Goal: Task Accomplishment & Management: Manage account settings

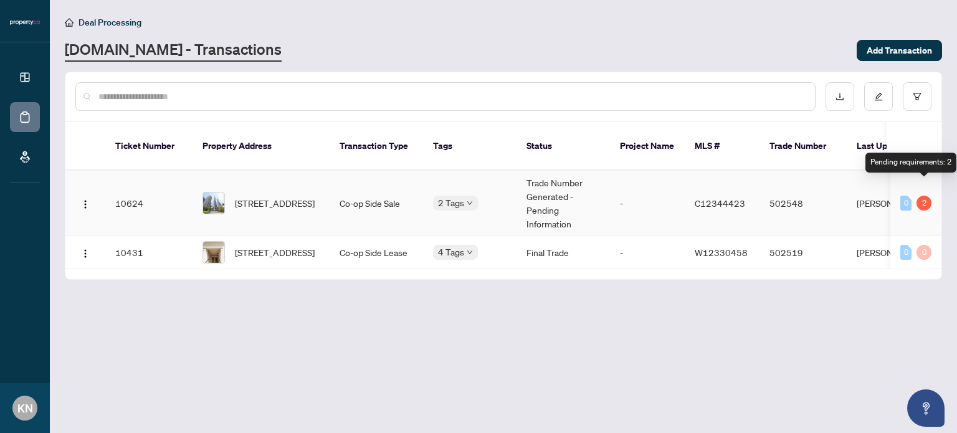
click at [925, 196] on div "2" at bounding box center [924, 203] width 15 height 15
click at [805, 294] on main "Deal Processing [DOMAIN_NAME] - Transactions Add Transaction Ticket Number Prop…" at bounding box center [504, 216] width 908 height 433
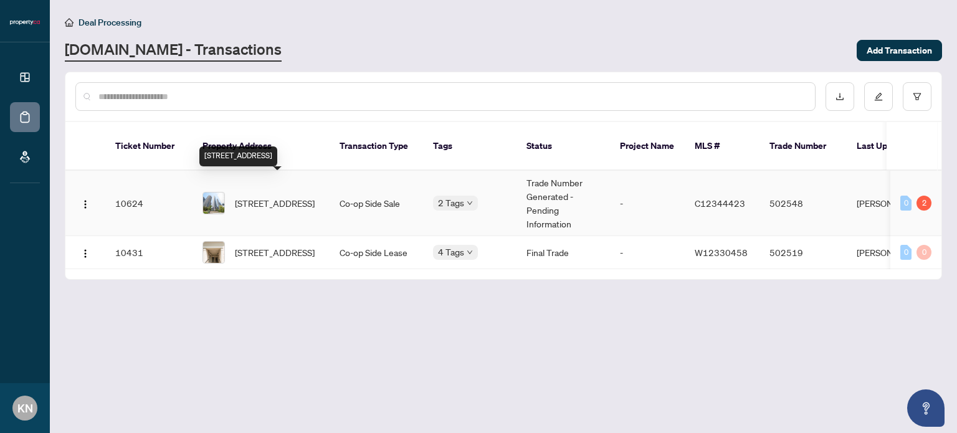
click at [264, 196] on span "[STREET_ADDRESS]" at bounding box center [275, 203] width 80 height 14
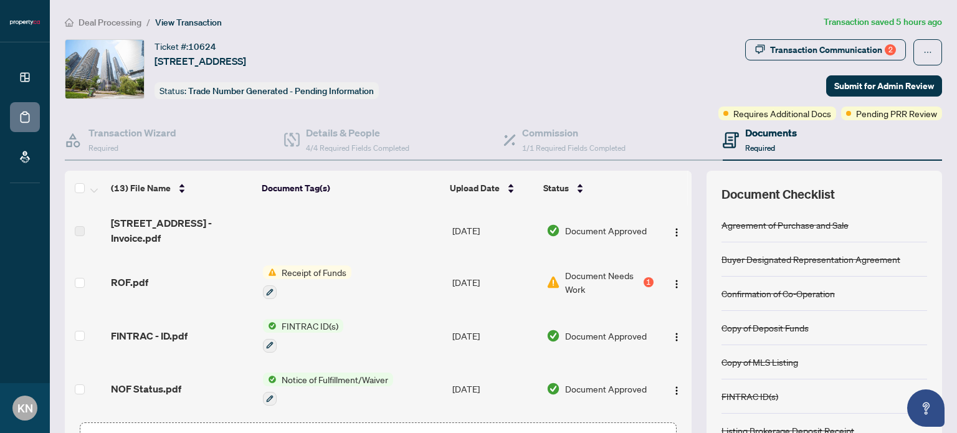
click at [692, 291] on div "(13) File Name Document Tag(s) Upload Date Status [STREET_ADDRESS] - Invoice.pd…" at bounding box center [504, 323] width 878 height 305
click at [924, 49] on icon "ellipsis" at bounding box center [928, 52] width 9 height 9
click at [655, 77] on div "Ticket #: 10624 [STREET_ADDRESS] Status: Trade Number Generated - Pending Infor…" at bounding box center [389, 69] width 649 height 60
click at [756, 144] on span "Required" at bounding box center [760, 147] width 30 height 9
click at [331, 132] on h4 "Details & People" at bounding box center [357, 132] width 103 height 15
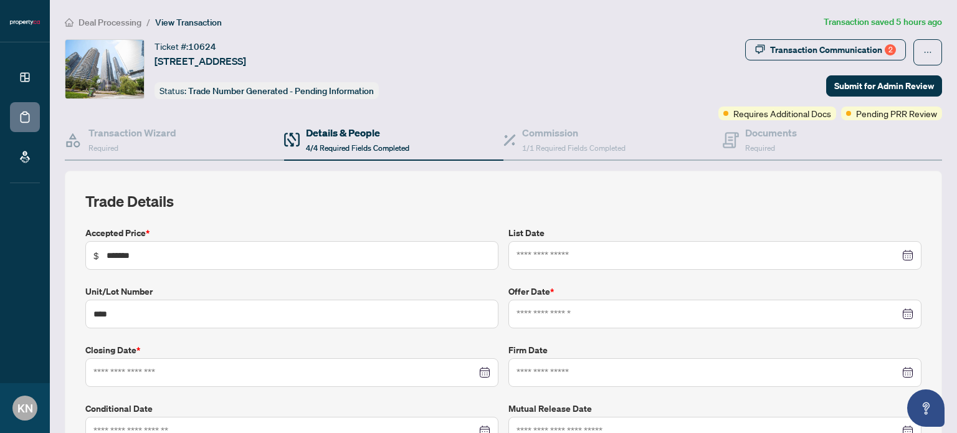
type input "**********"
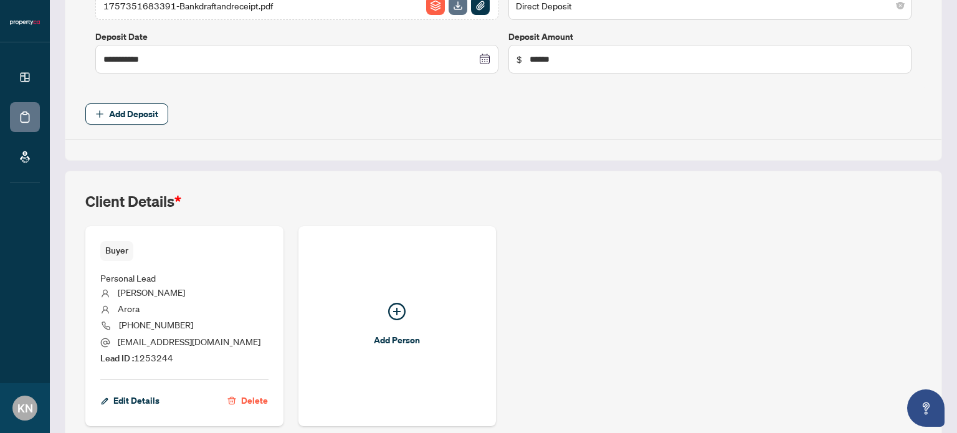
scroll to position [621, 0]
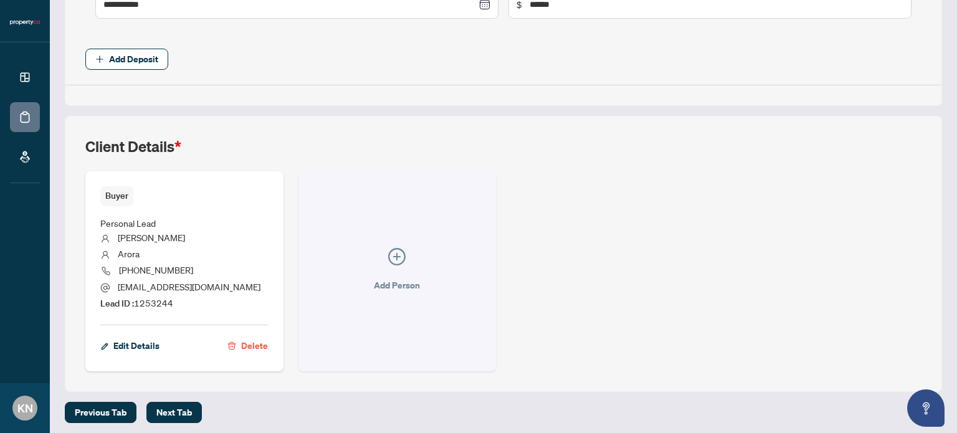
click at [394, 253] on icon "plus-circle" at bounding box center [396, 256] width 7 height 7
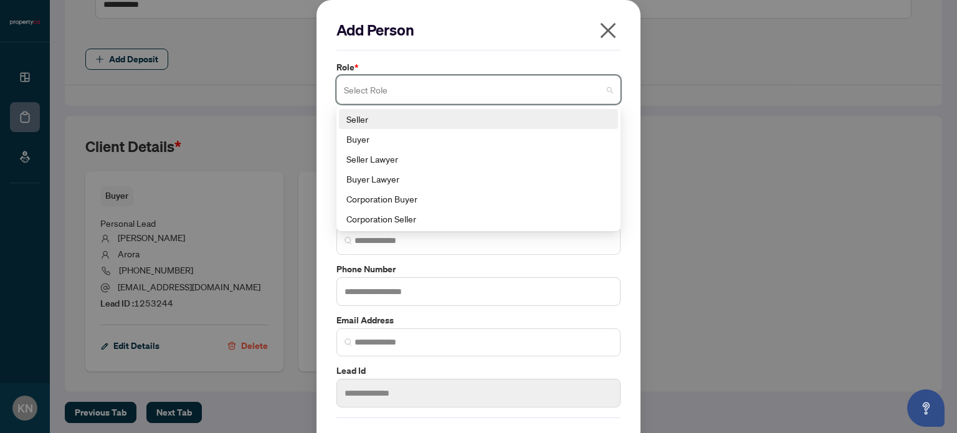
click at [489, 89] on input "search" at bounding box center [473, 91] width 258 height 27
click at [598, 30] on icon "close" at bounding box center [608, 31] width 20 height 20
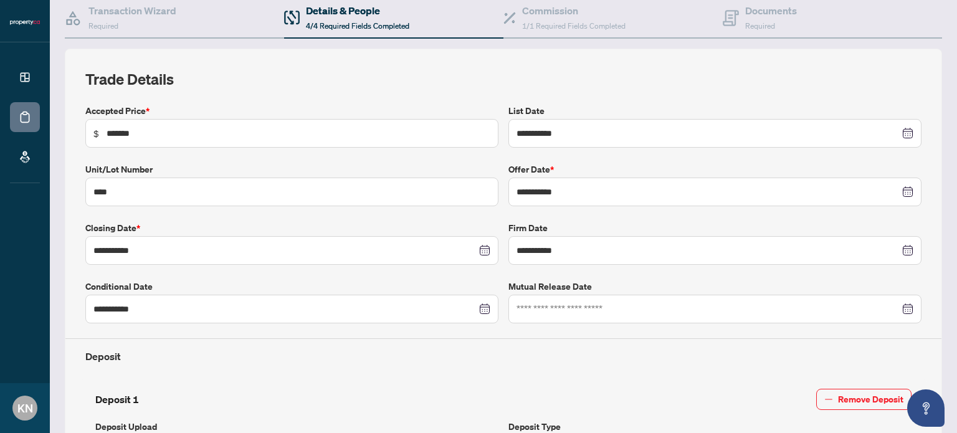
scroll to position [0, 0]
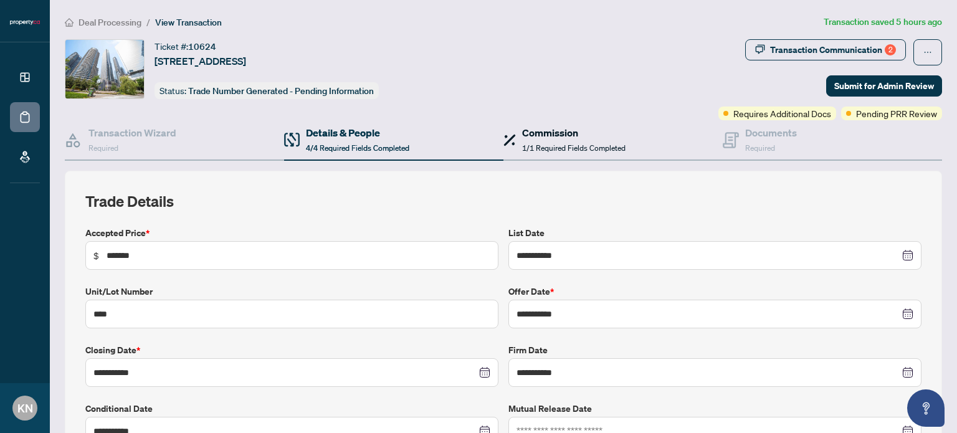
click at [555, 137] on h4 "Commission" at bounding box center [573, 132] width 103 height 15
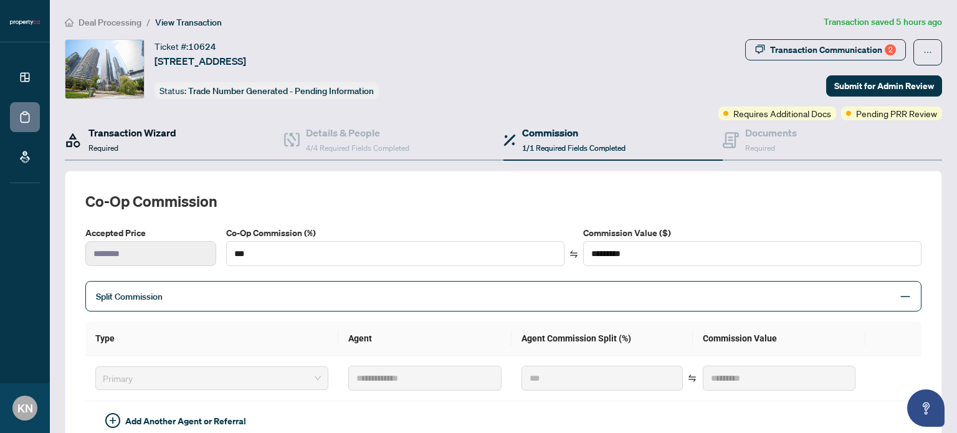
click at [128, 125] on h4 "Transaction Wizard" at bounding box center [133, 132] width 88 height 15
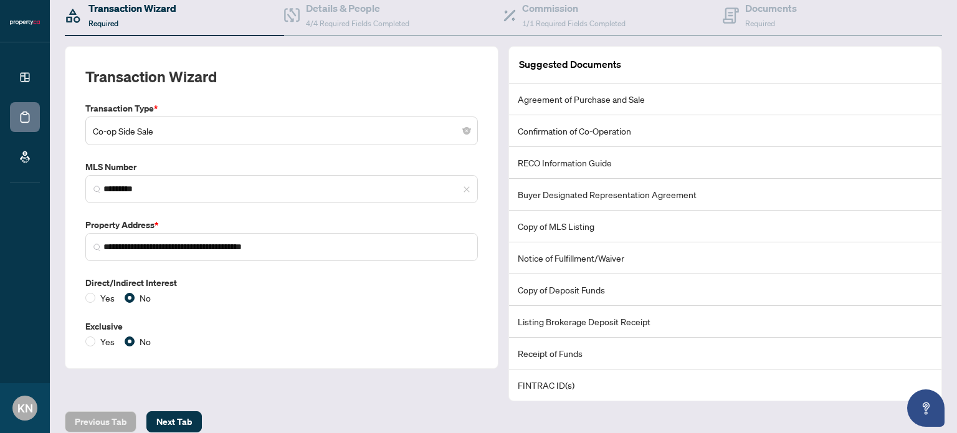
scroll to position [135, 0]
